Goal: Information Seeking & Learning: Learn about a topic

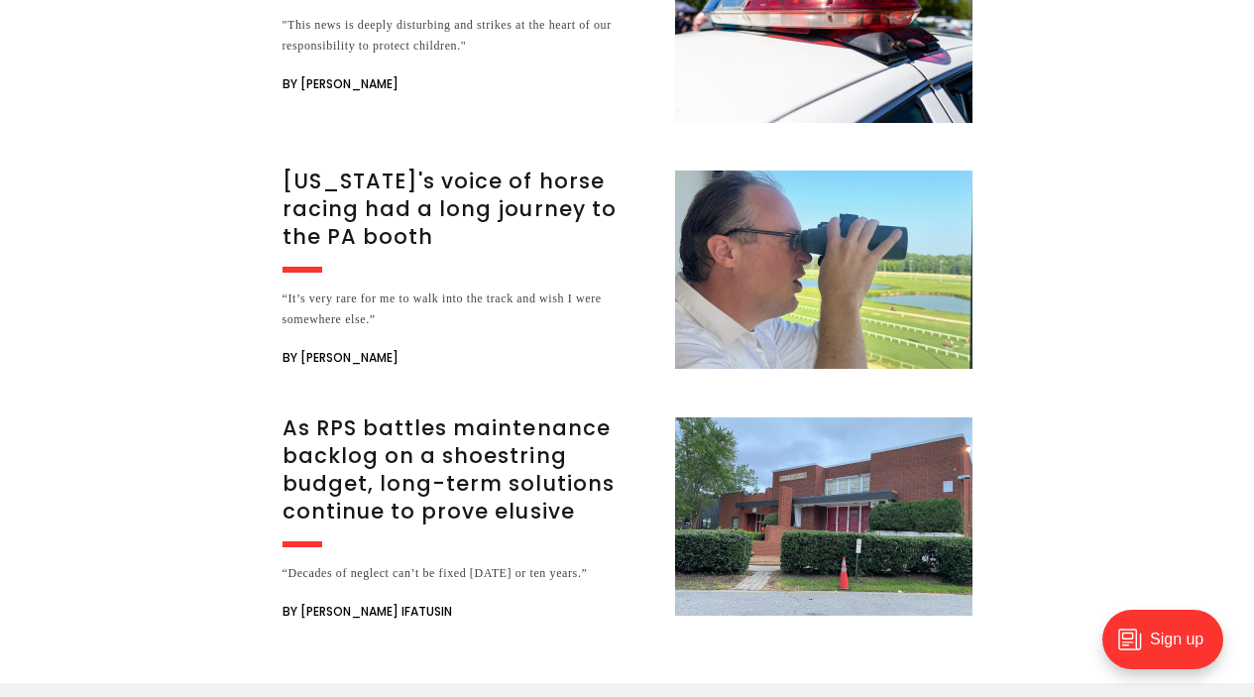
scroll to position [3488, 0]
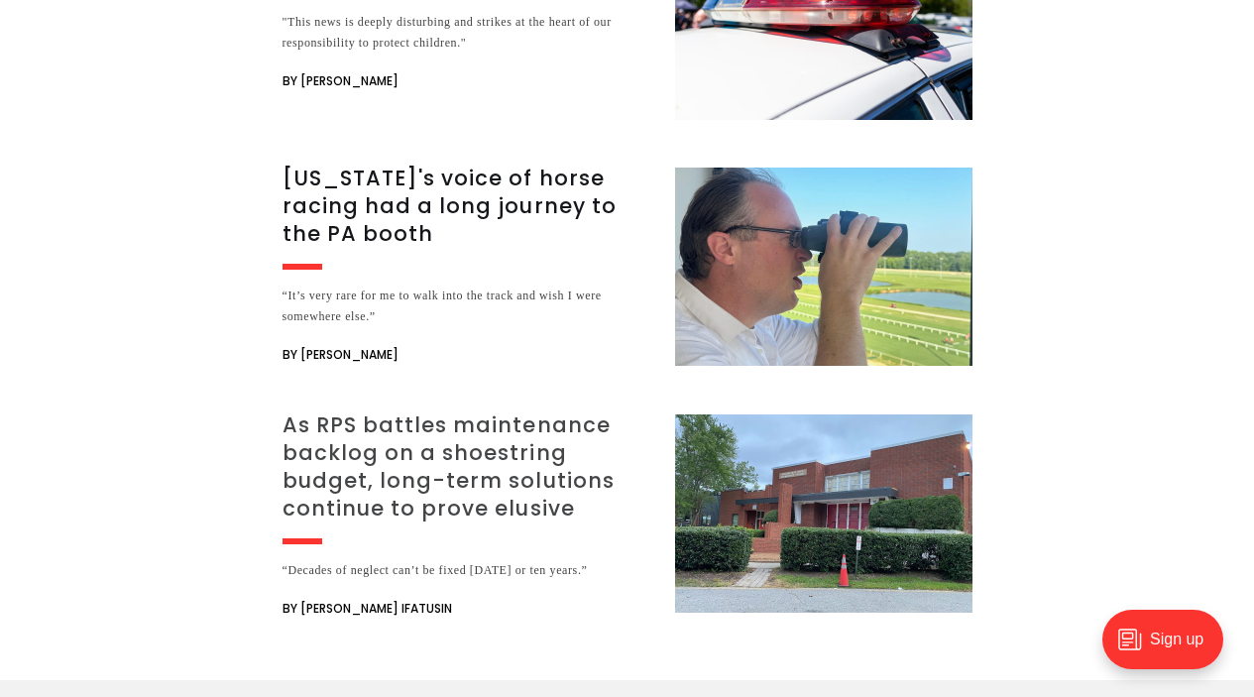
click at [456, 428] on h3 "As RPS battles maintenance backlog on a shoestring budget, long-term solutions …" at bounding box center [467, 467] width 369 height 111
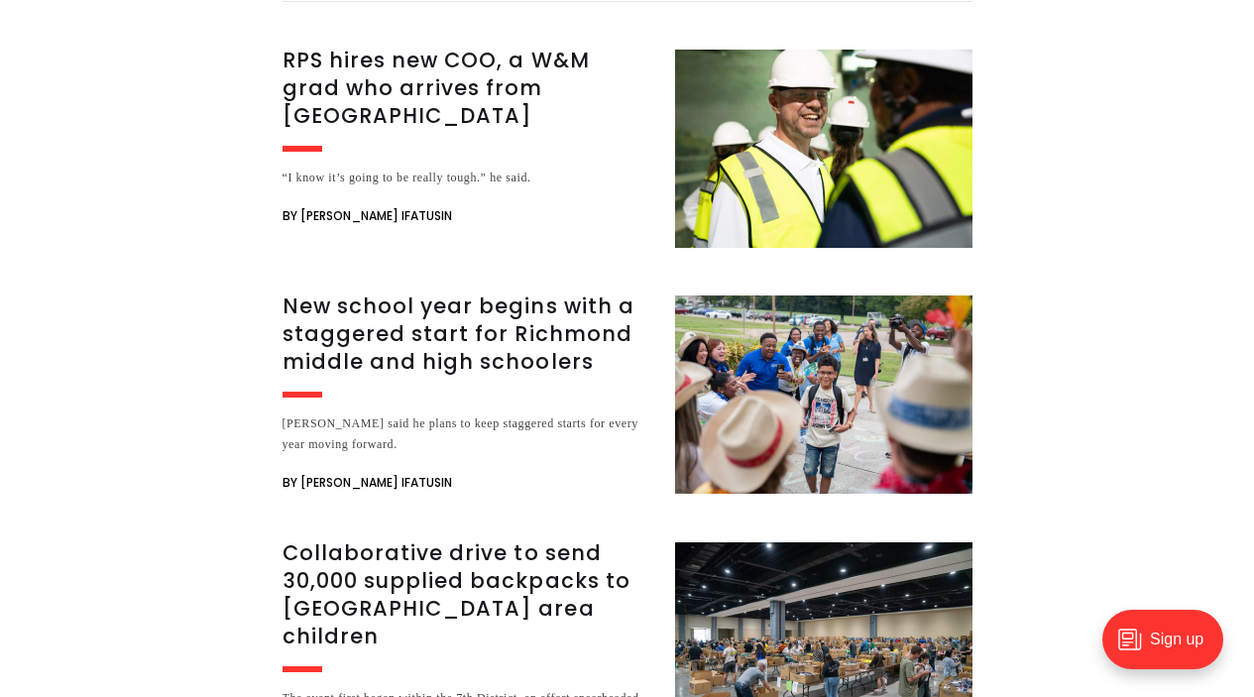
scroll to position [4949, 0]
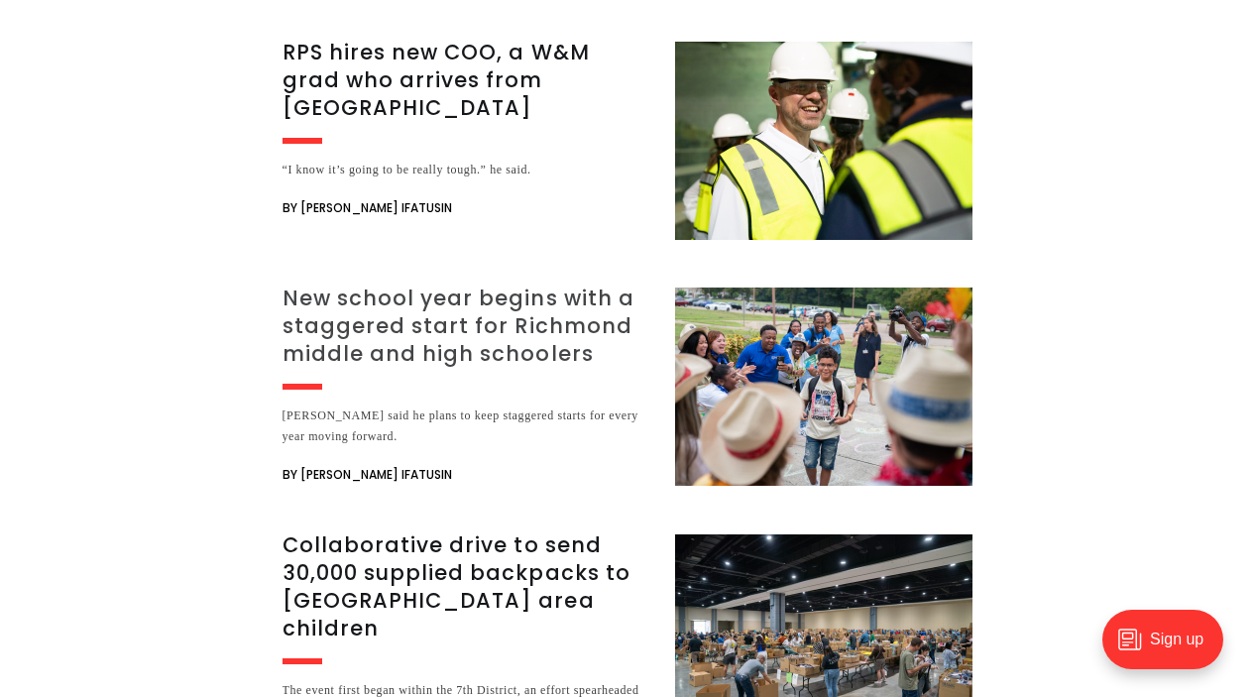
click at [769, 313] on img at bounding box center [823, 387] width 297 height 198
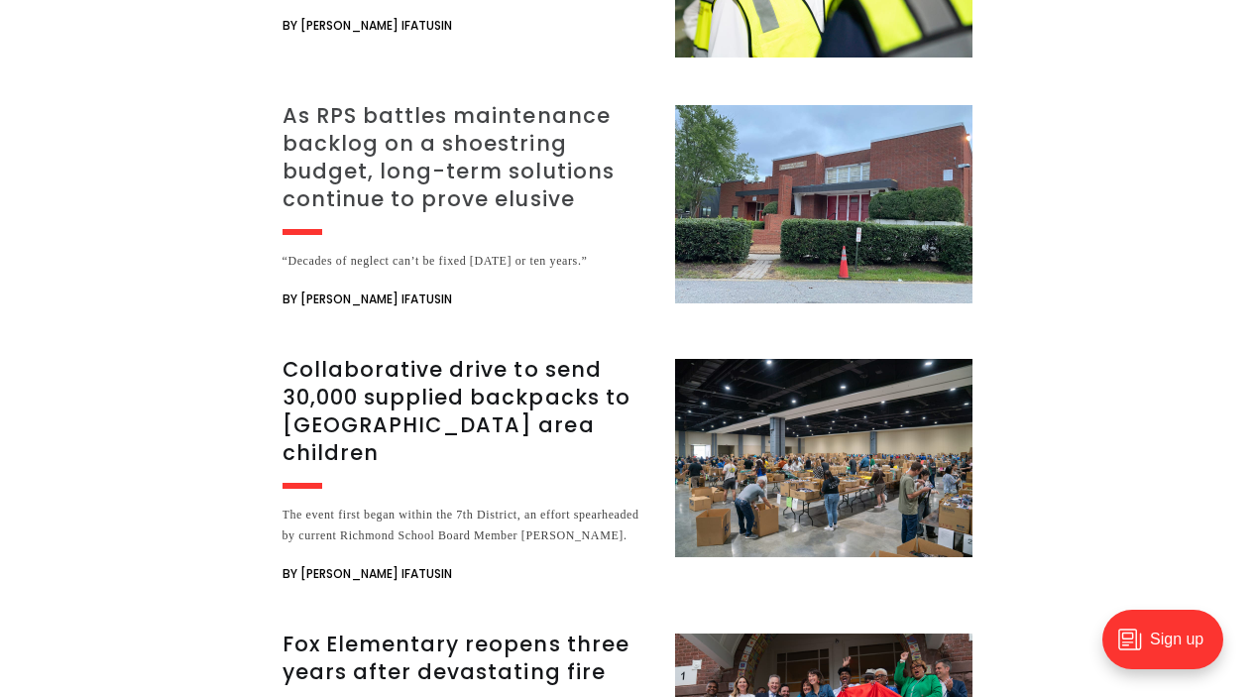
scroll to position [3979, 0]
